Goal: Transaction & Acquisition: Obtain resource

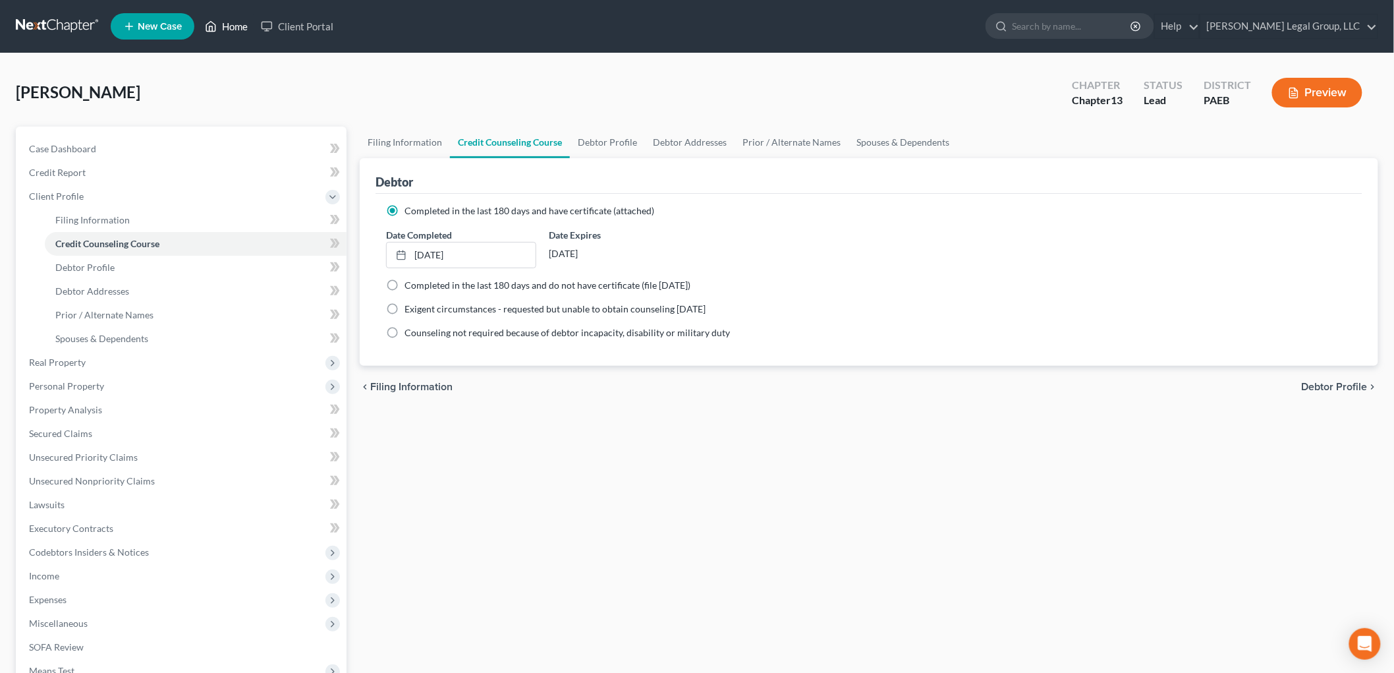
click at [228, 29] on link "Home" at bounding box center [226, 26] width 56 height 24
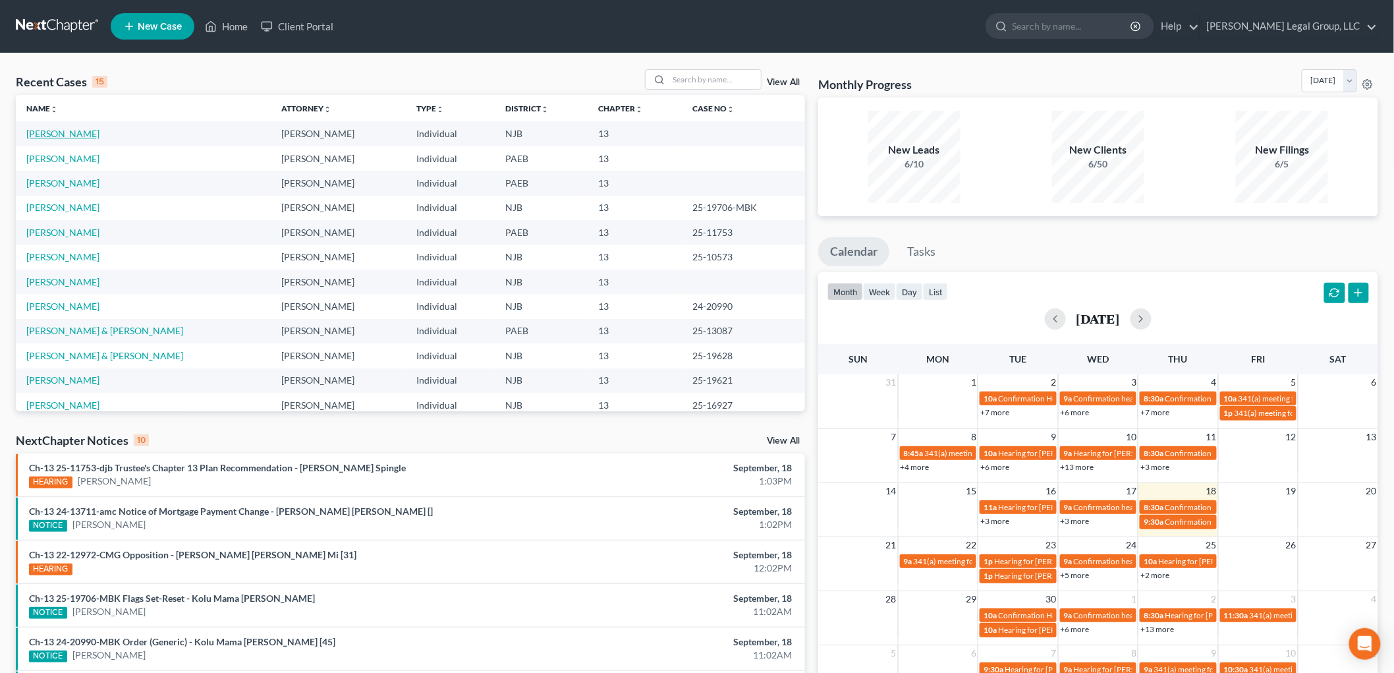
click at [40, 134] on link "[PERSON_NAME]" at bounding box center [62, 133] width 73 height 11
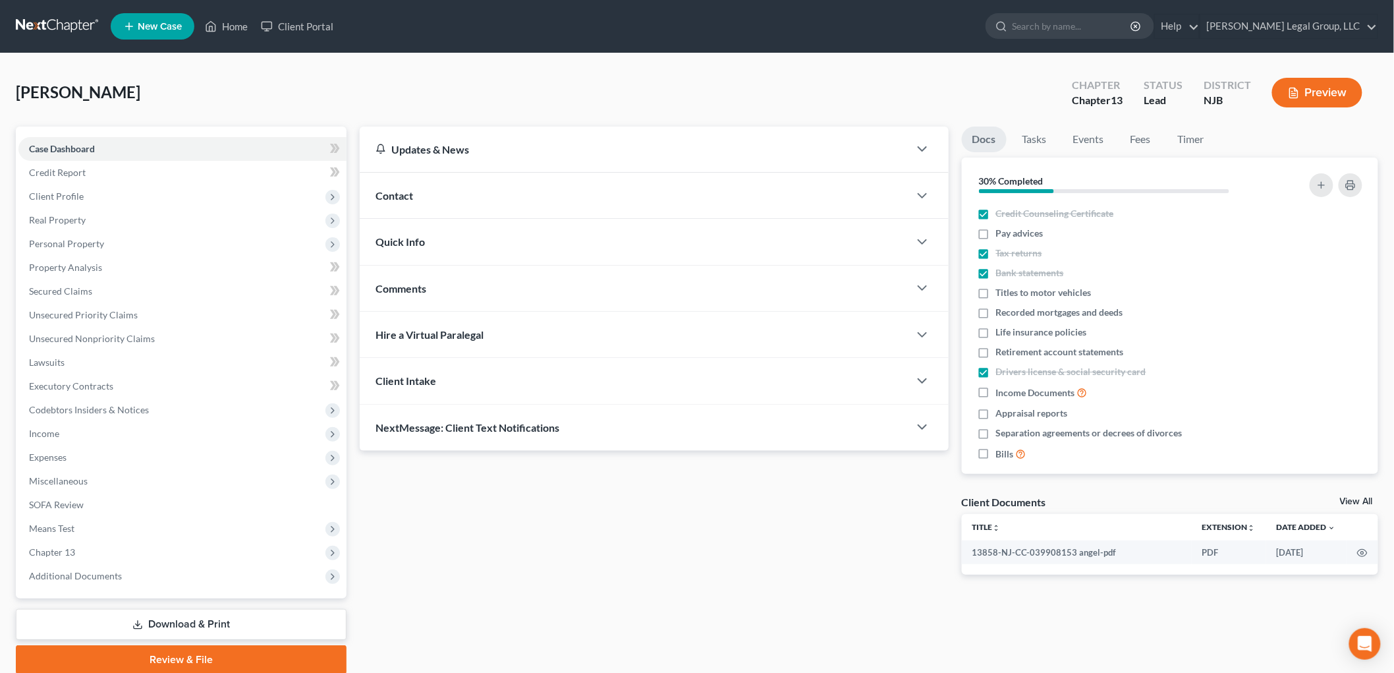
drag, startPoint x: 221, startPoint y: 621, endPoint x: 324, endPoint y: 613, distance: 103.1
click at [221, 622] on link "Download & Print" at bounding box center [181, 624] width 331 height 31
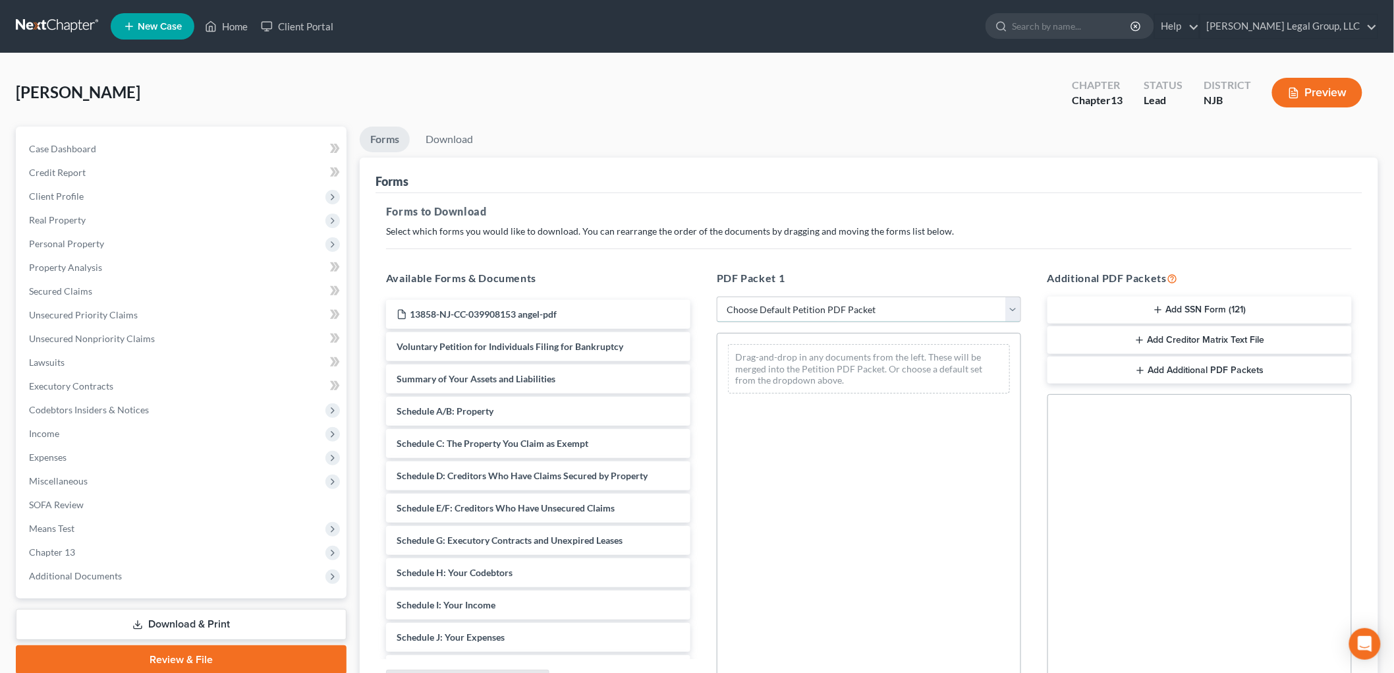
click at [830, 306] on select "Choose Default Petition PDF Packet Complete Bankruptcy Petition (all forms and …" at bounding box center [869, 309] width 304 height 26
click at [717, 296] on select "Choose Default Petition PDF Packet Complete Bankruptcy Petition (all forms and …" at bounding box center [869, 309] width 304 height 26
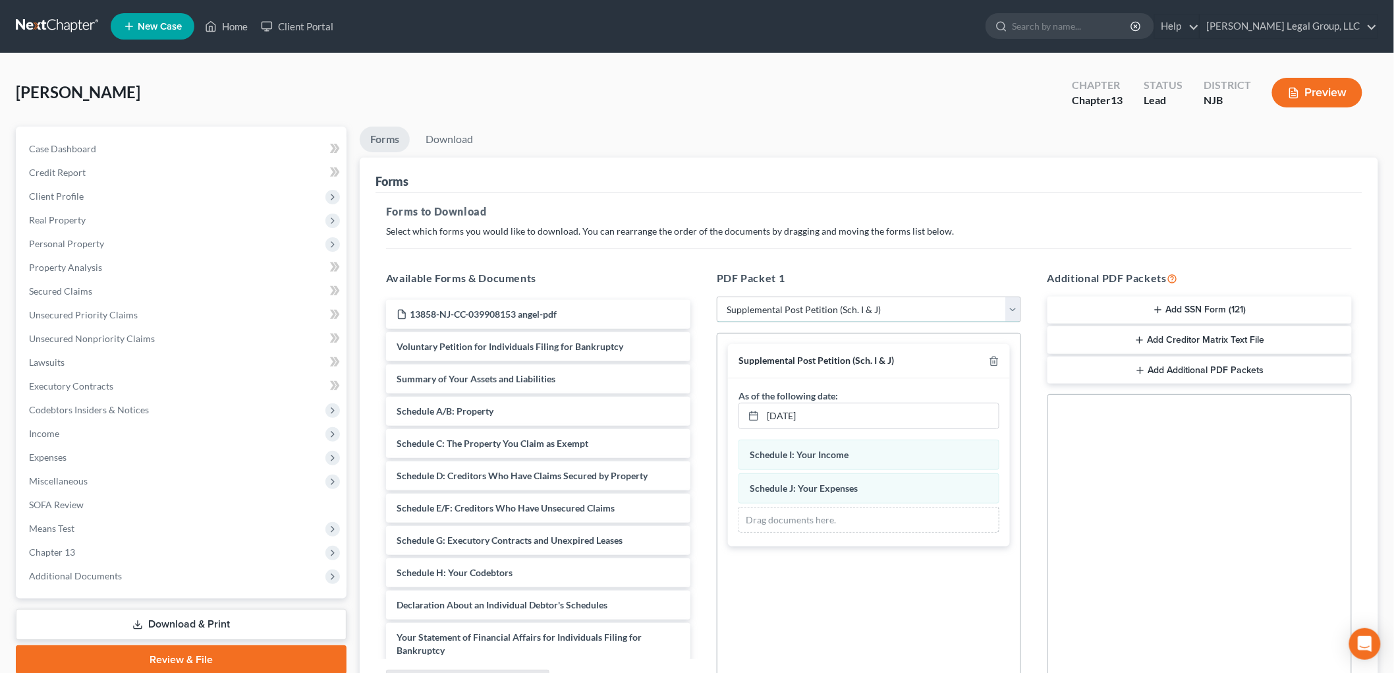
drag, startPoint x: 838, startPoint y: 312, endPoint x: 835, endPoint y: 321, distance: 9.8
click at [838, 312] on select "Choose Default Petition PDF Packet Complete Bankruptcy Petition (all forms and …" at bounding box center [869, 309] width 304 height 26
select select "3"
click at [717, 296] on select "Choose Default Petition PDF Packet Complete Bankruptcy Petition (all forms and …" at bounding box center [869, 309] width 304 height 26
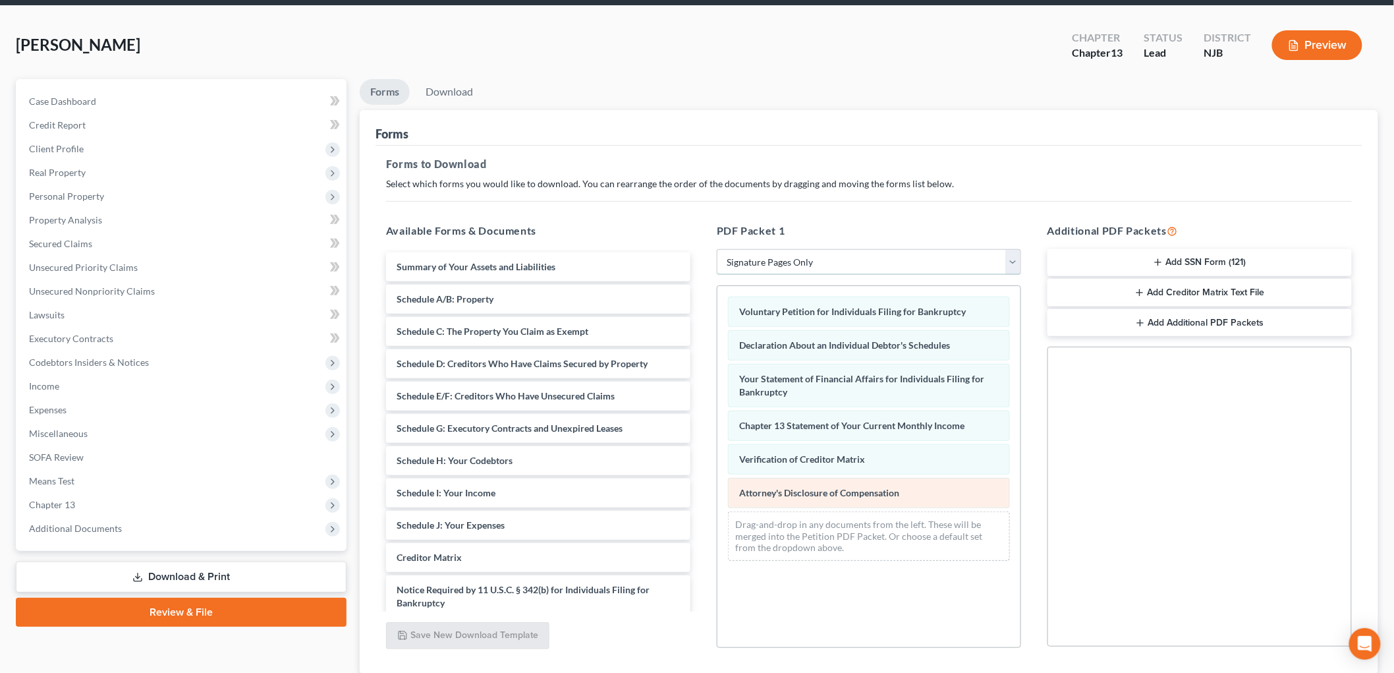
scroll to position [73, 0]
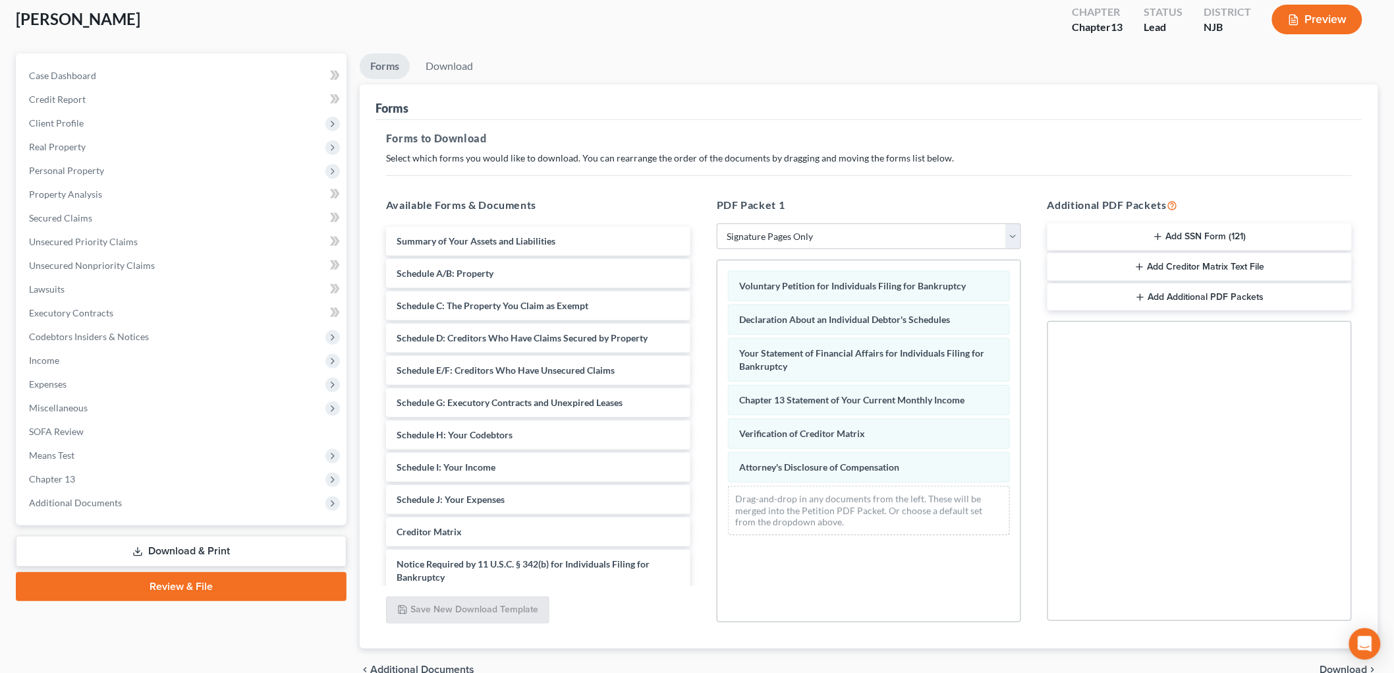
click at [1219, 235] on button "Add SSN Form (121)" at bounding box center [1200, 237] width 304 height 28
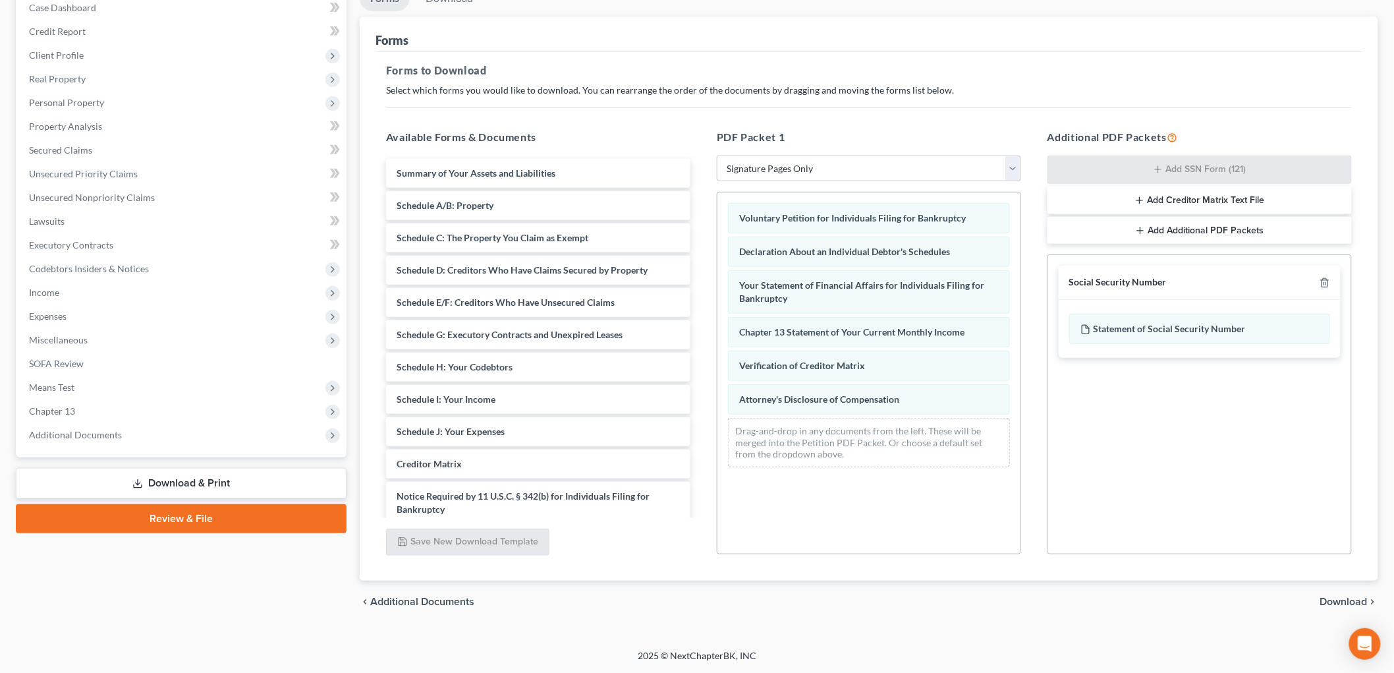
click at [1341, 601] on span "Download" at bounding box center [1343, 601] width 47 height 11
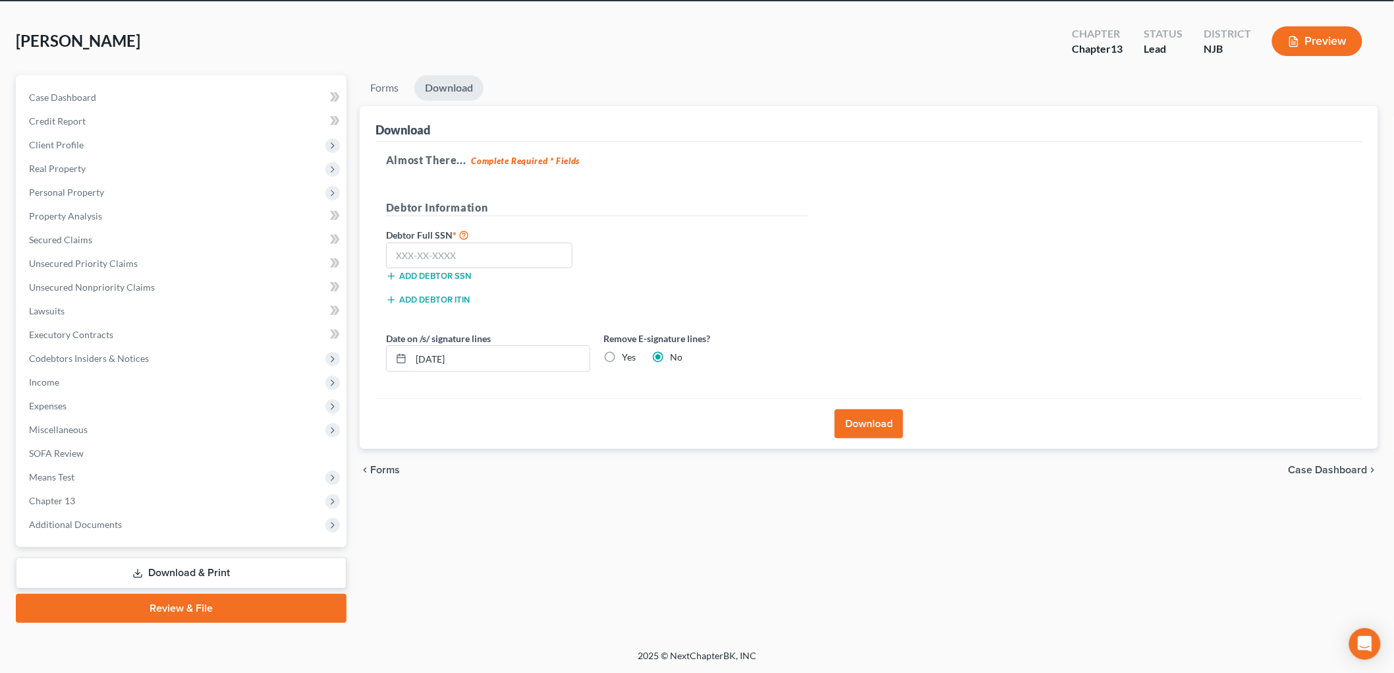
scroll to position [49, 0]
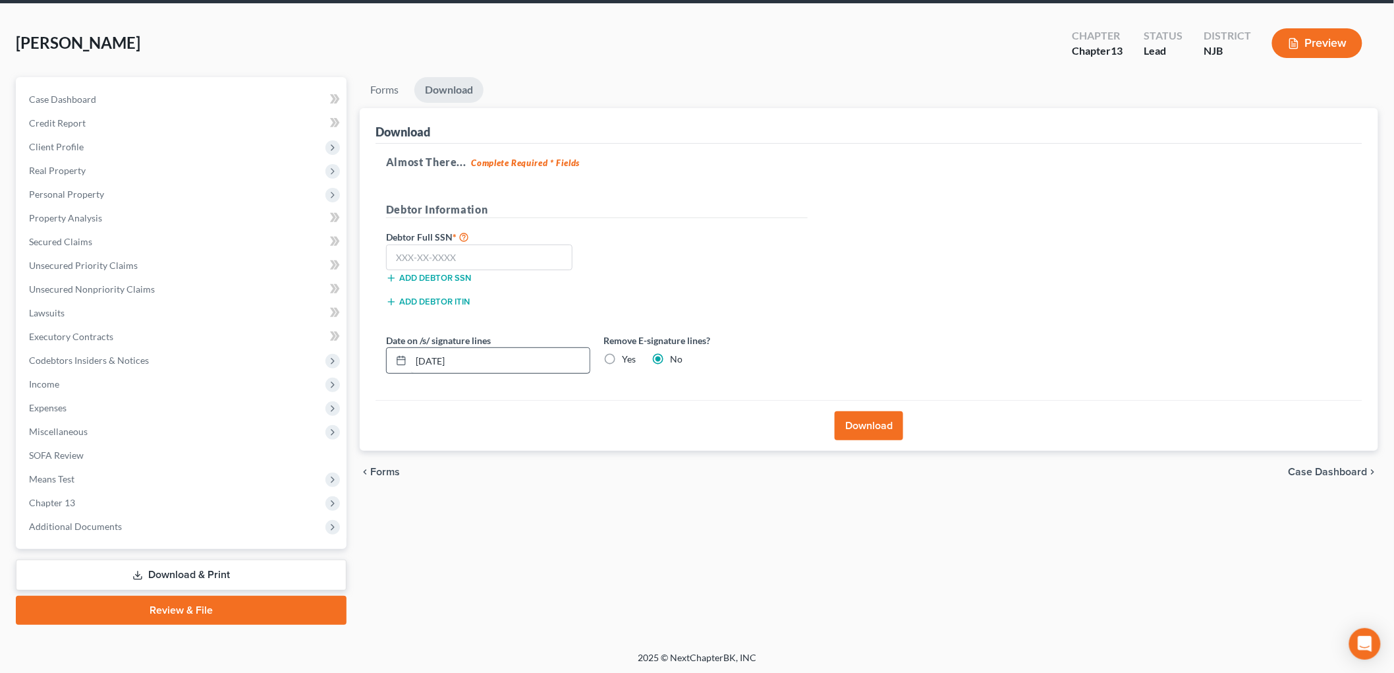
click at [624, 356] on label "Yes" at bounding box center [629, 359] width 14 height 13
click at [627, 356] on input "Yes" at bounding box center [631, 357] width 9 height 9
radio input "true"
radio input "false"
click at [511, 360] on input "[DATE]" at bounding box center [500, 360] width 179 height 25
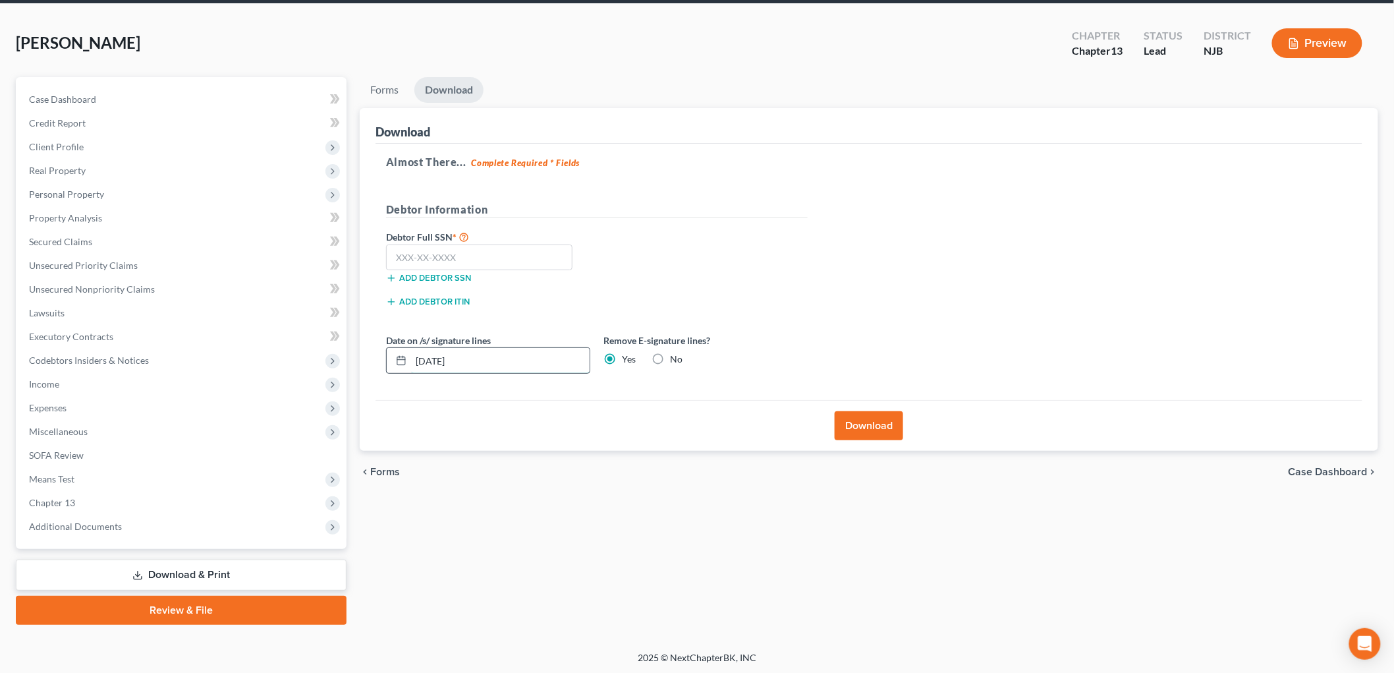
drag, startPoint x: 442, startPoint y: 361, endPoint x: 464, endPoint y: 363, distance: 21.8
click at [441, 361] on input "[DATE]" at bounding box center [500, 360] width 179 height 25
type input "[DATE]"
click at [480, 258] on input "text" at bounding box center [479, 257] width 186 height 26
type input "148-78-3693"
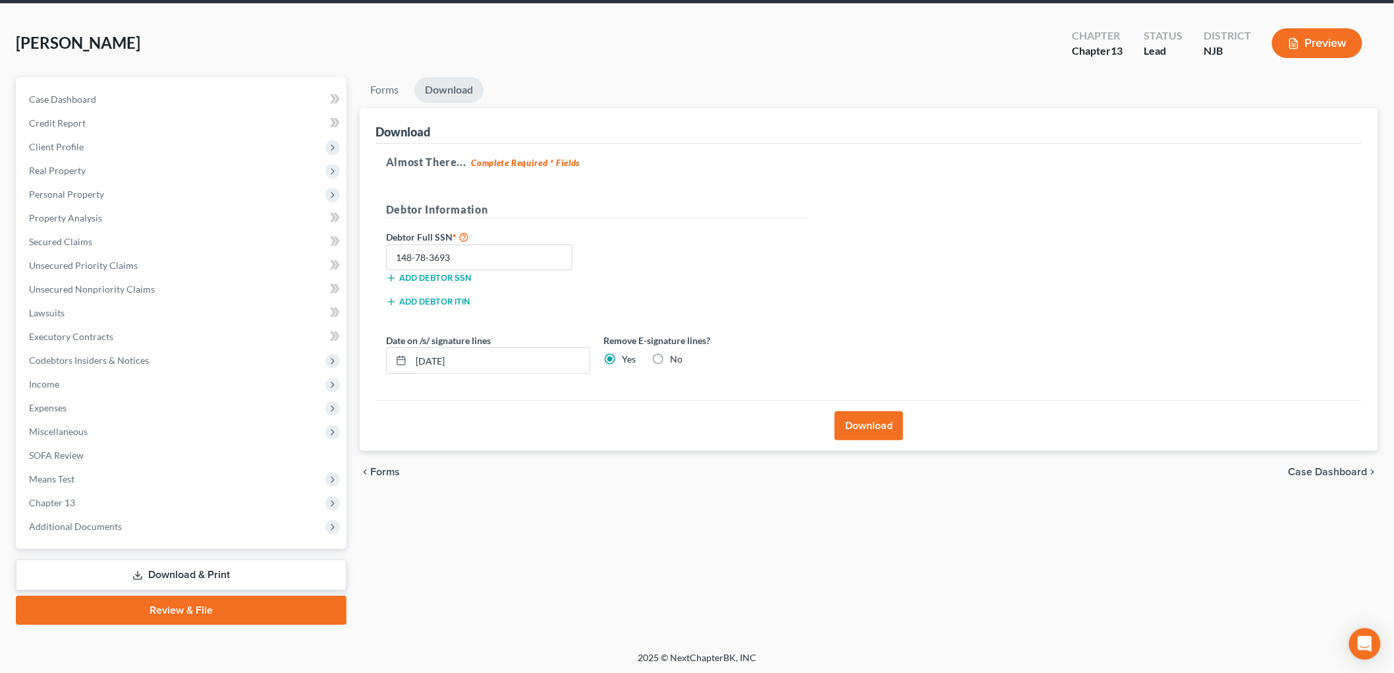
click at [889, 427] on button "Download" at bounding box center [869, 425] width 69 height 29
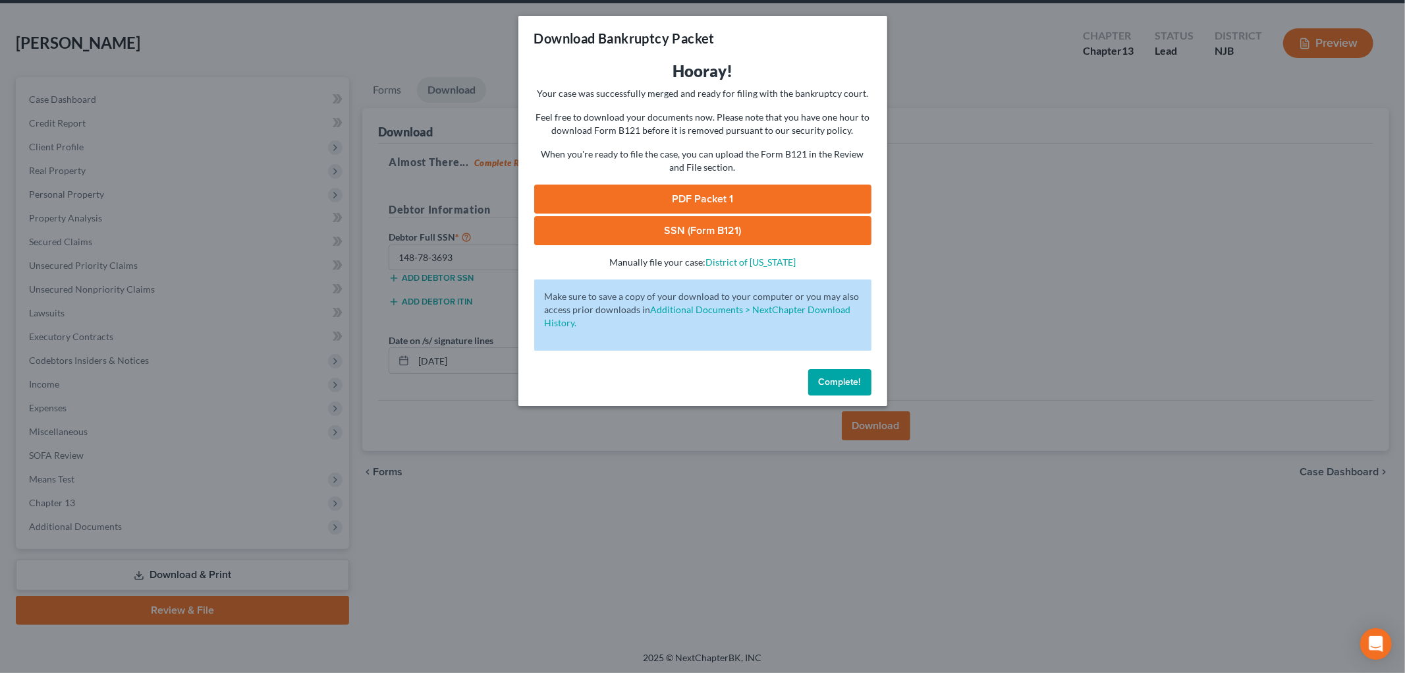
drag, startPoint x: 812, startPoint y: 192, endPoint x: 983, endPoint y: 249, distance: 180.0
click at [812, 192] on link "PDF Packet 1" at bounding box center [702, 198] width 337 height 29
click at [745, 229] on link "SSN (Form B121)" at bounding box center [702, 230] width 337 height 29
click at [864, 378] on button "Complete!" at bounding box center [839, 382] width 63 height 26
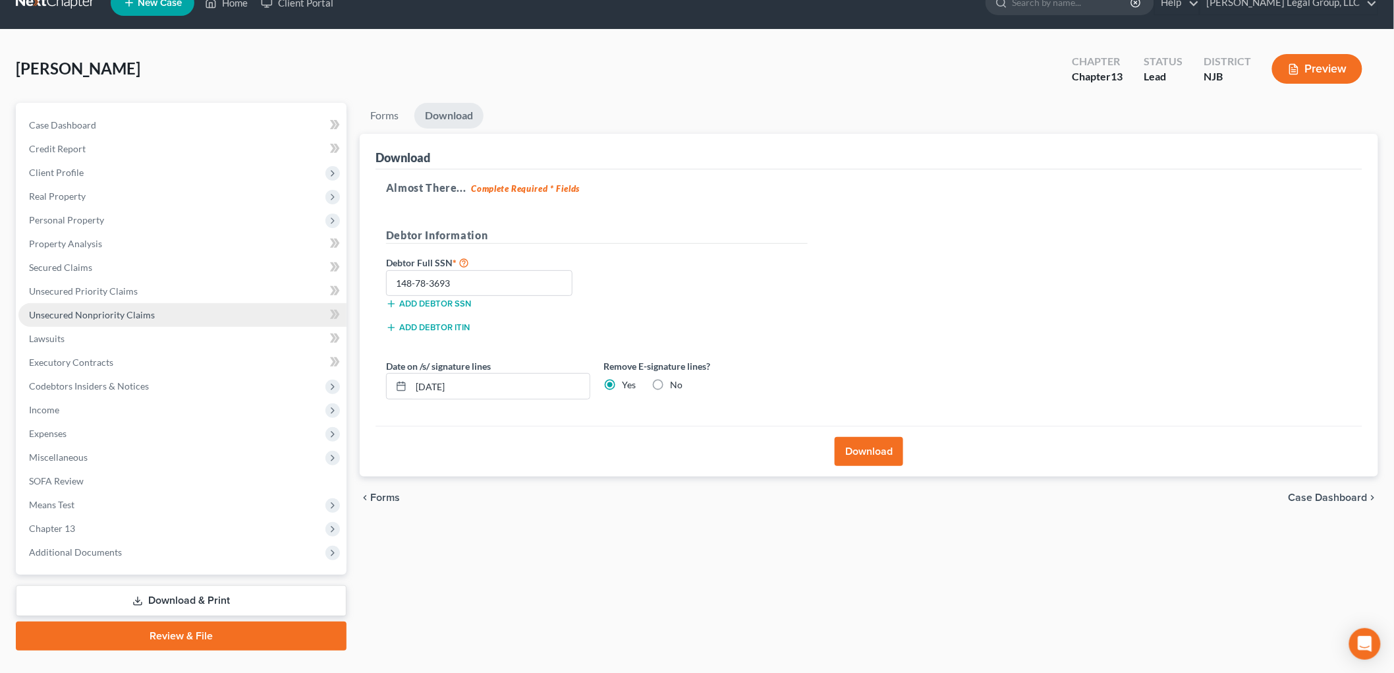
scroll to position [0, 0]
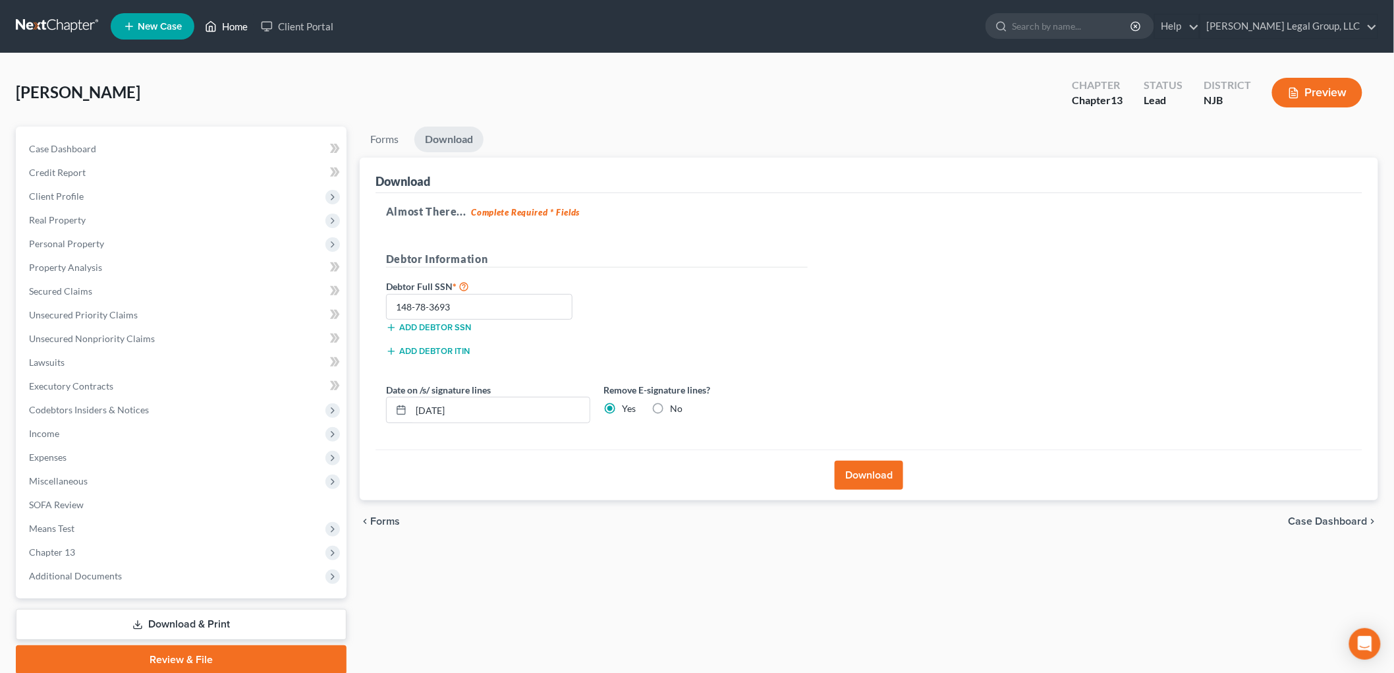
click at [233, 21] on link "Home" at bounding box center [226, 26] width 56 height 24
